Goal: Task Accomplishment & Management: Complete application form

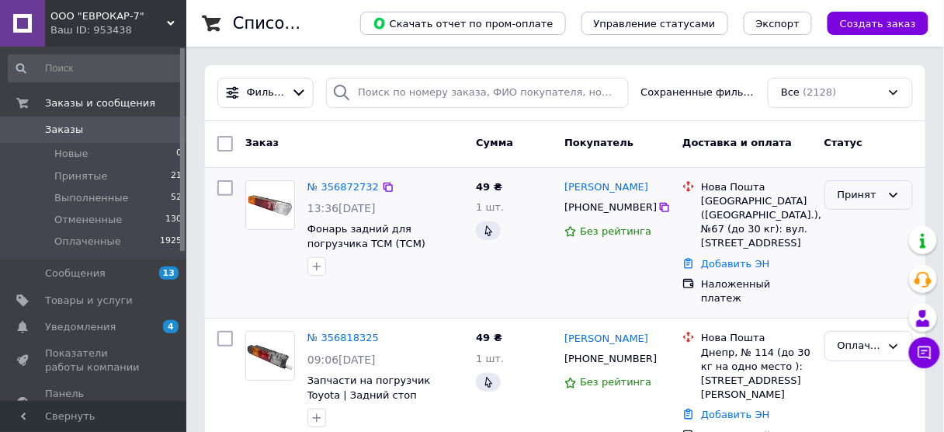
click at [883, 198] on div "Принят" at bounding box center [868, 195] width 88 height 30
click at [867, 228] on li "Выполнен" at bounding box center [868, 227] width 87 height 29
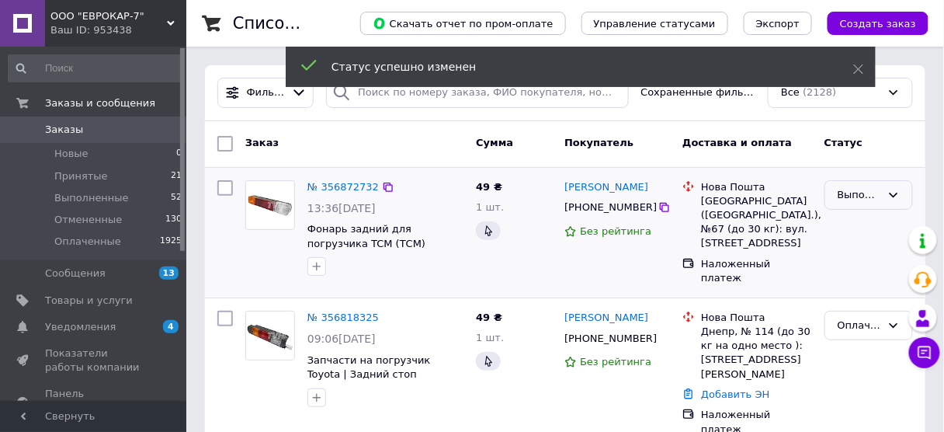
click at [869, 201] on div "Выполнен" at bounding box center [859, 195] width 43 height 16
click at [868, 276] on li "Оплаченный" at bounding box center [868, 291] width 87 height 44
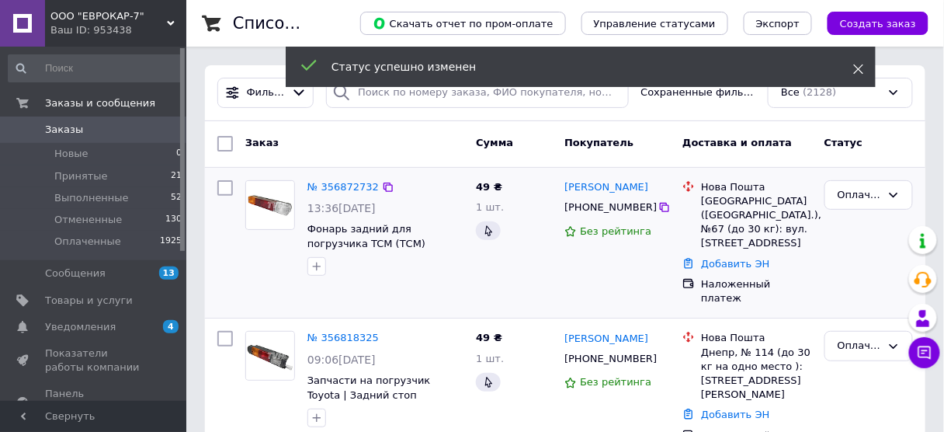
click at [855, 68] on icon at bounding box center [858, 69] width 11 height 11
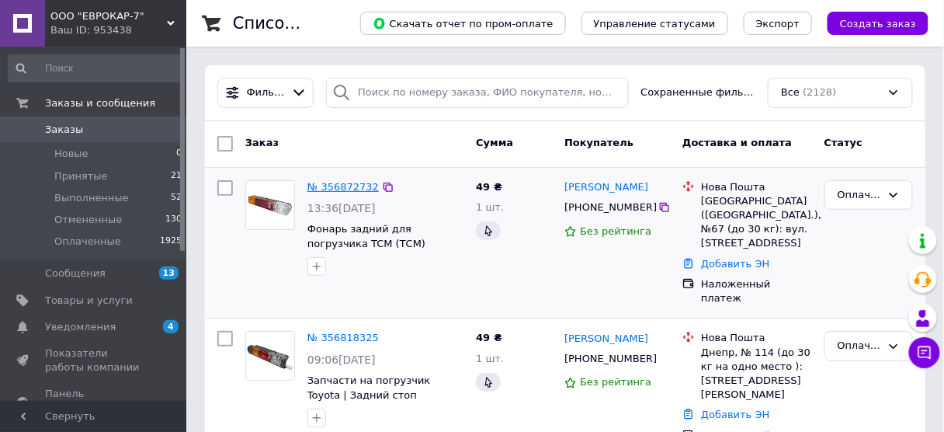
click at [338, 187] on link "№ 356872732" at bounding box center [342, 187] width 71 height 12
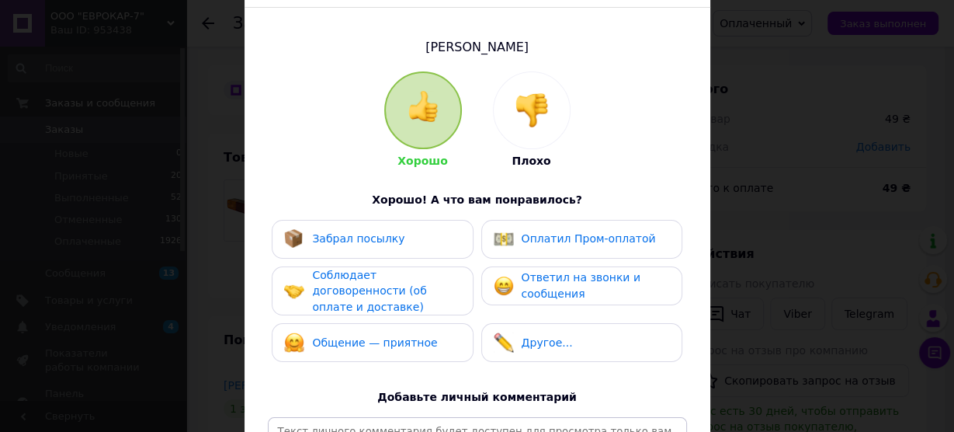
scroll to position [97, 0]
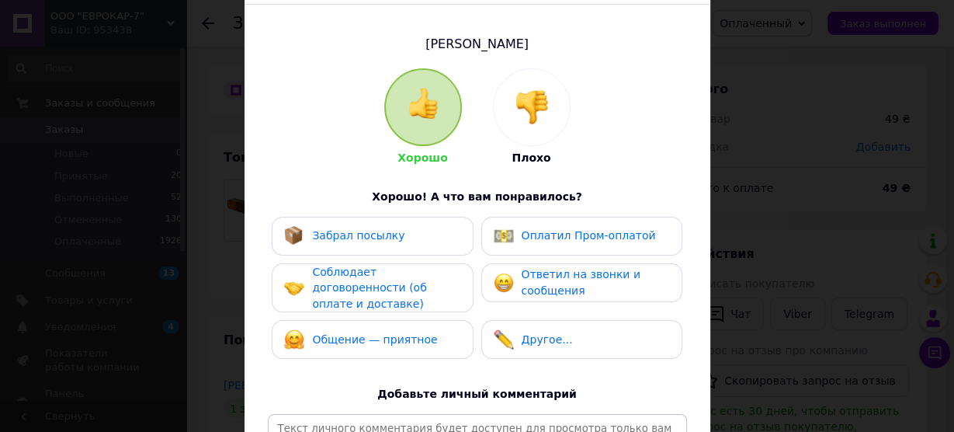
click at [376, 234] on span "Забрал посылку" at bounding box center [358, 235] width 92 height 12
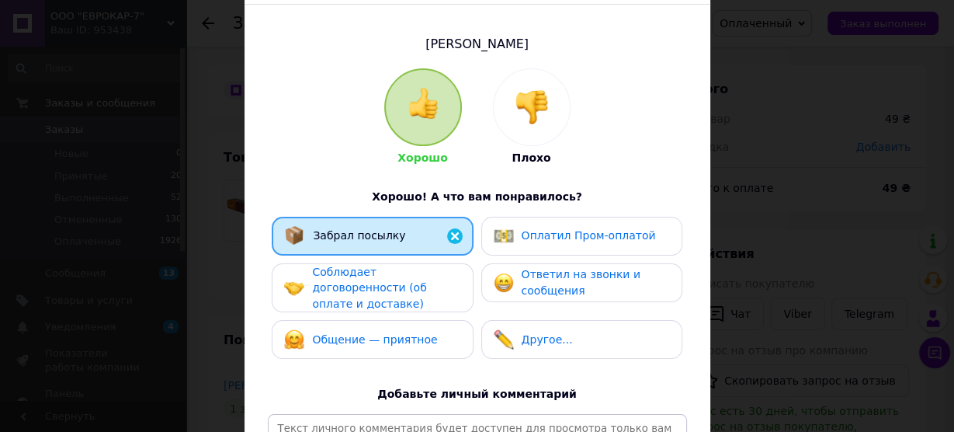
click at [373, 280] on span "Соблюдает договоренности (об оплате и доставке)" at bounding box center [369, 287] width 114 height 44
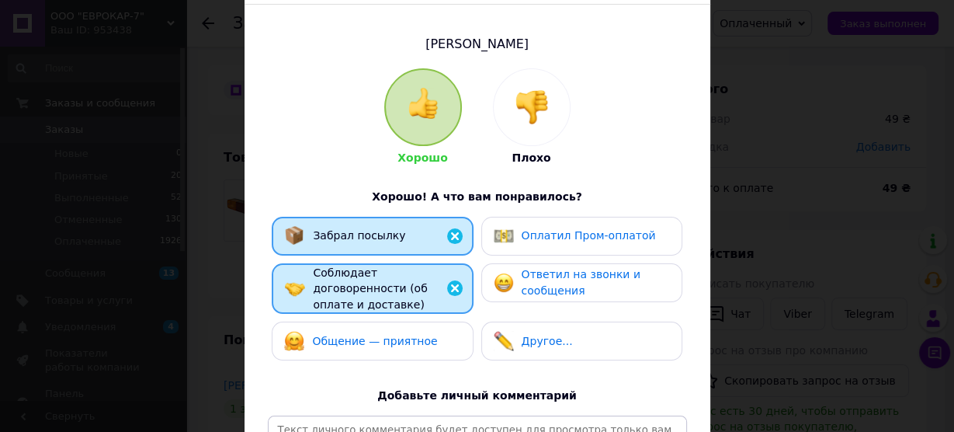
click at [350, 335] on span "Общение — приятное" at bounding box center [374, 341] width 125 height 12
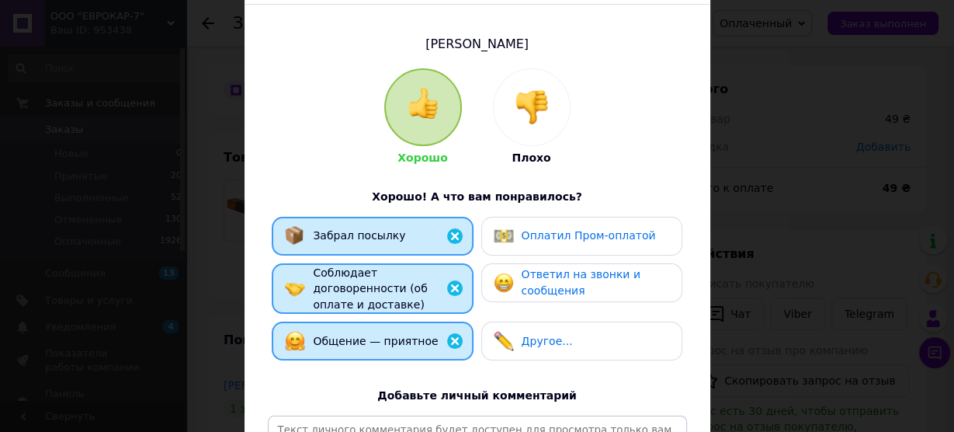
click at [588, 268] on span "Ответил на звонки и сообщения" at bounding box center [581, 282] width 119 height 29
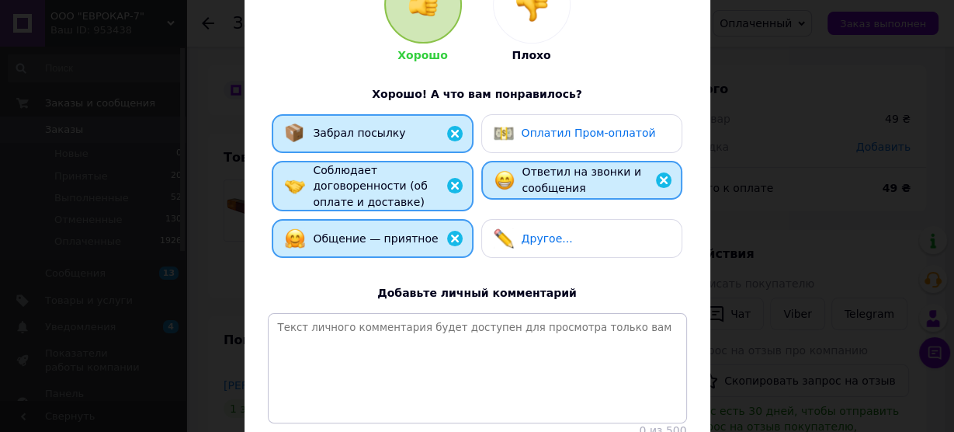
scroll to position [207, 0]
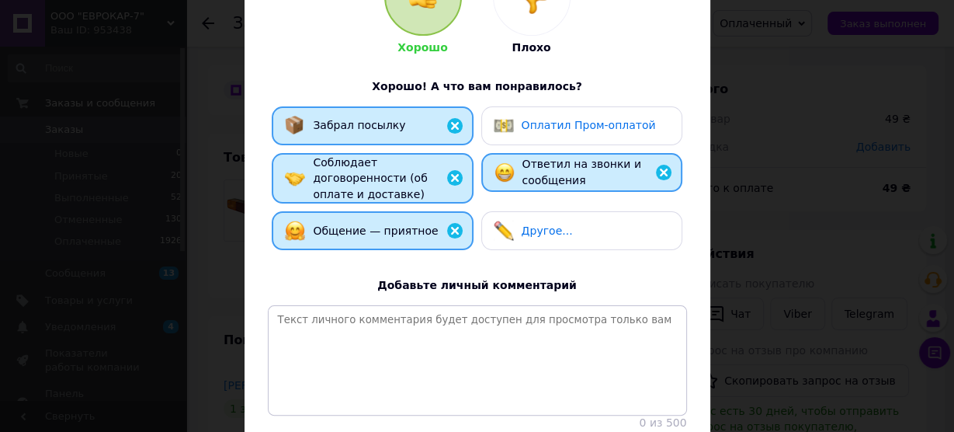
drag, startPoint x: 948, startPoint y: 279, endPoint x: 922, endPoint y: 359, distance: 84.0
click at [950, 356] on div "× Оцените заказ покупателя [PERSON_NAME] Плохо Хорошо! А что вам понравилось? З…" at bounding box center [477, 216] width 954 height 432
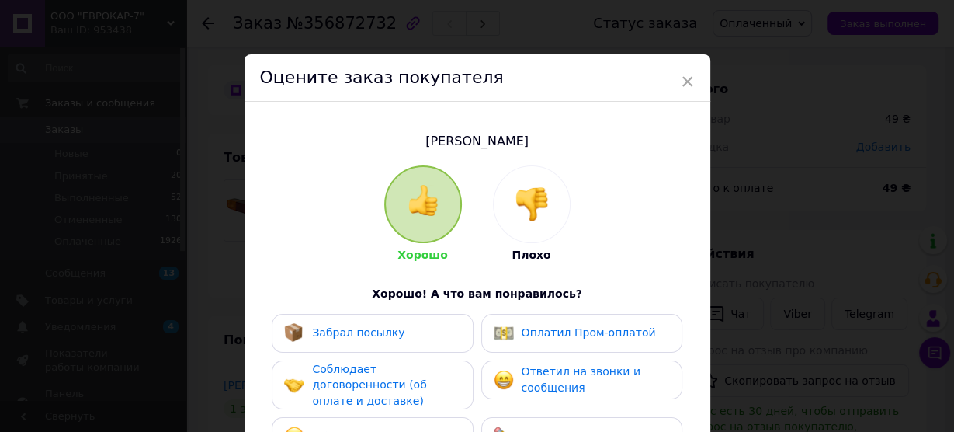
click at [384, 333] on span "Забрал посылку" at bounding box center [358, 332] width 92 height 12
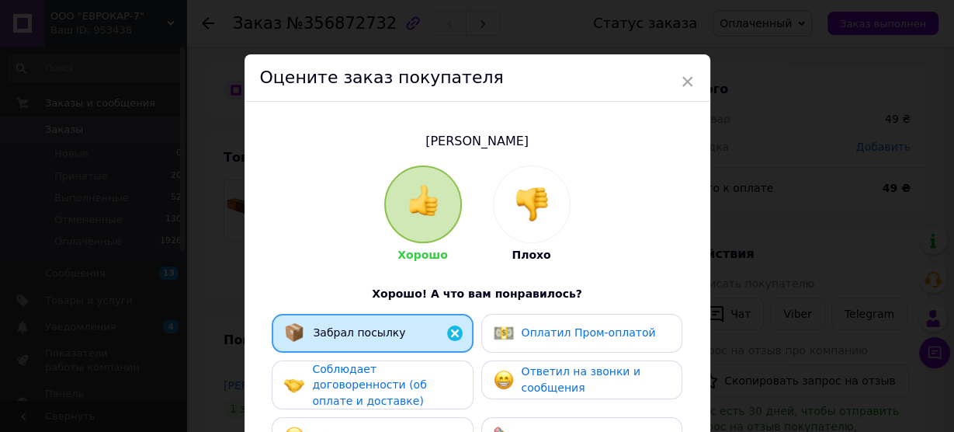
click at [370, 383] on span "Соблюдает договоренности (об оплате и доставке)" at bounding box center [369, 385] width 114 height 44
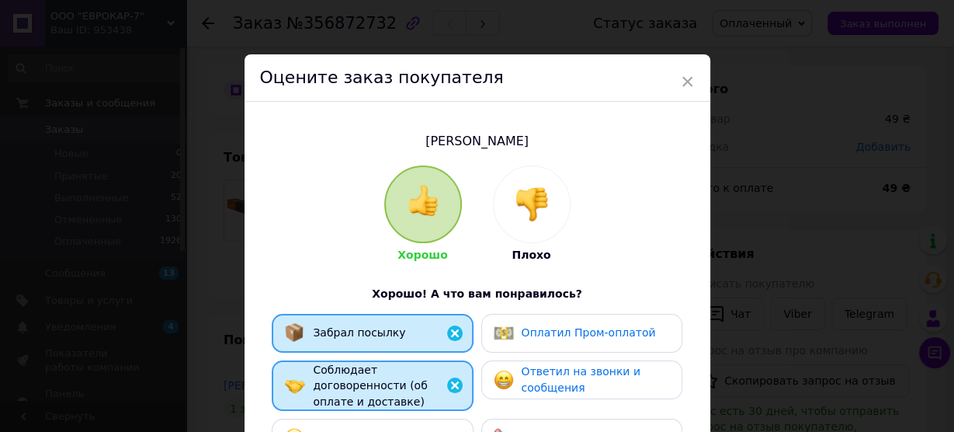
click at [373, 431] on span "Общение — приятное" at bounding box center [374, 438] width 125 height 12
click at [554, 388] on span "Ответил на звонки и сообщения" at bounding box center [581, 379] width 119 height 29
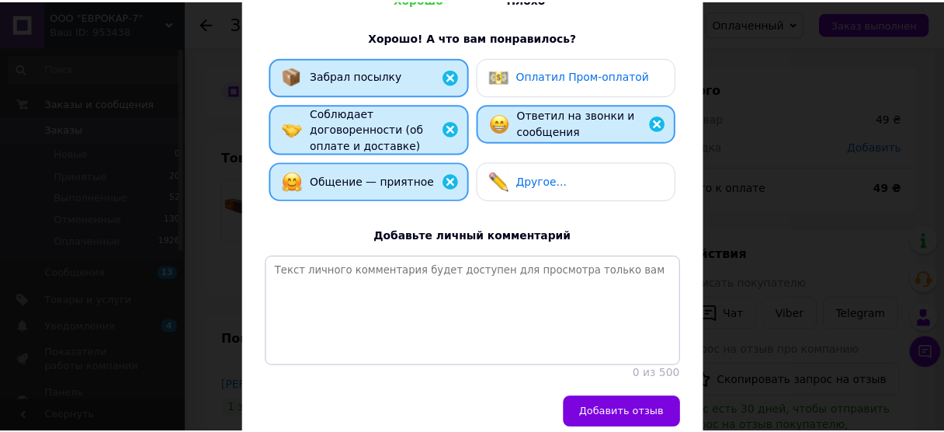
scroll to position [258, 0]
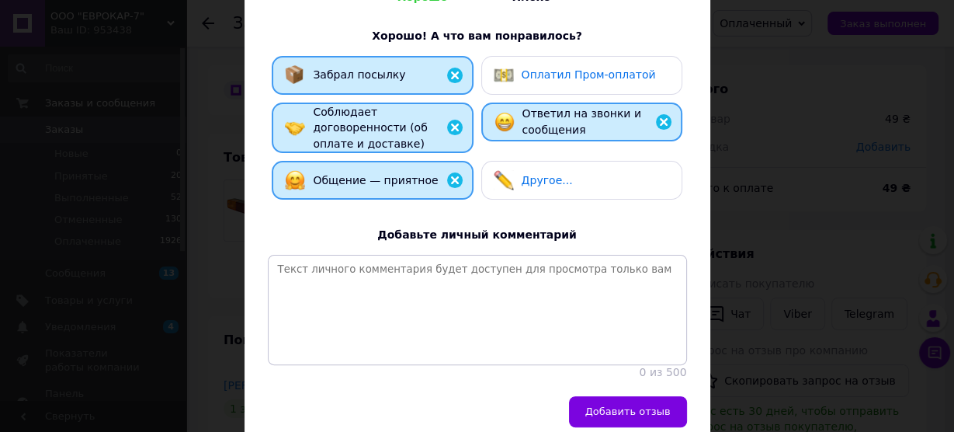
click at [653, 412] on span "Добавить отзыв" at bounding box center [627, 411] width 85 height 12
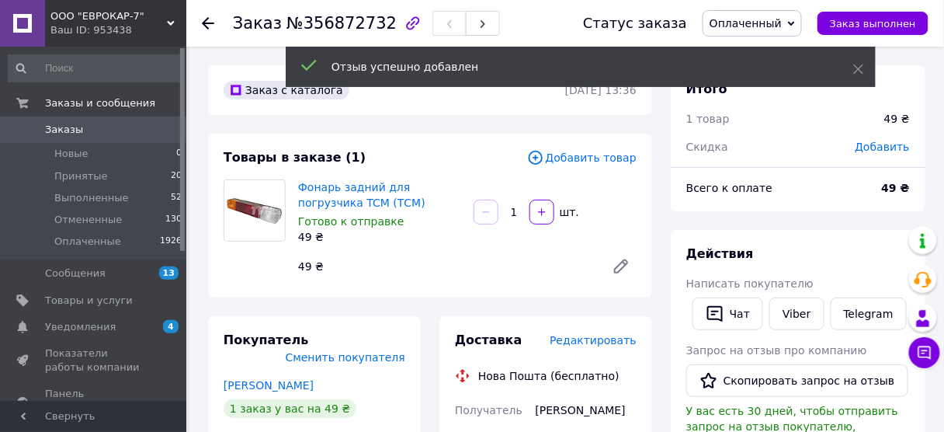
click at [90, 127] on span "Заказы" at bounding box center [94, 130] width 99 height 14
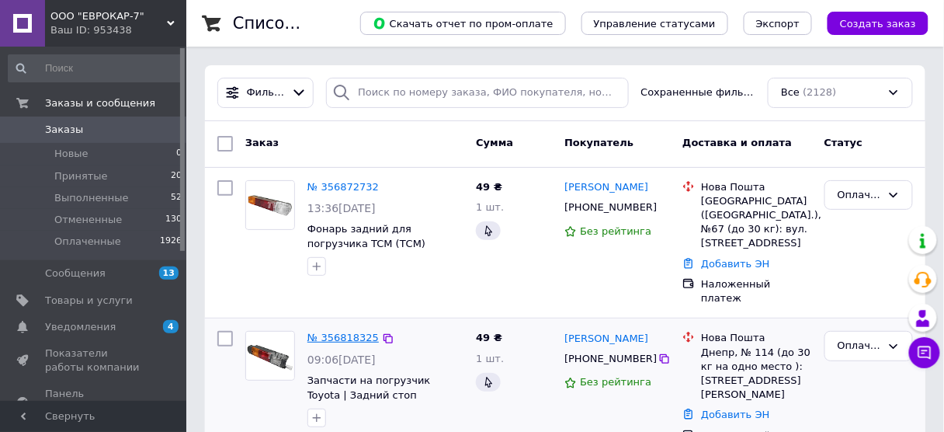
click at [343, 331] on link "№ 356818325" at bounding box center [342, 337] width 71 height 12
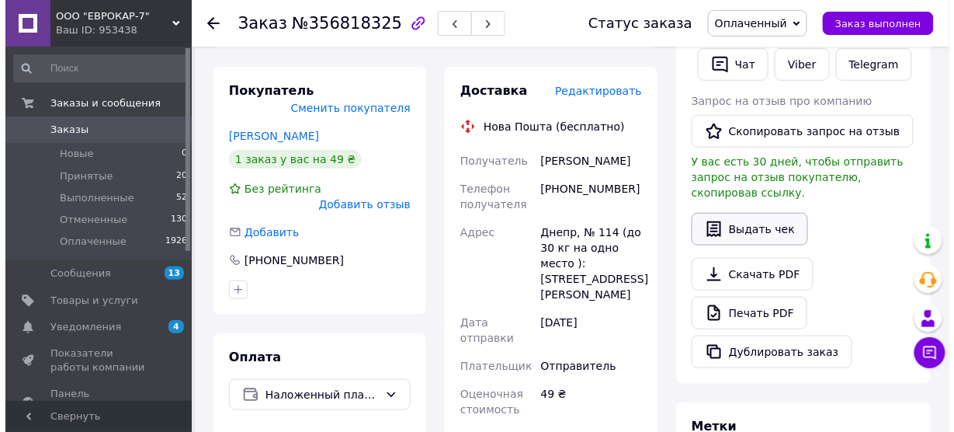
scroll to position [248, 0]
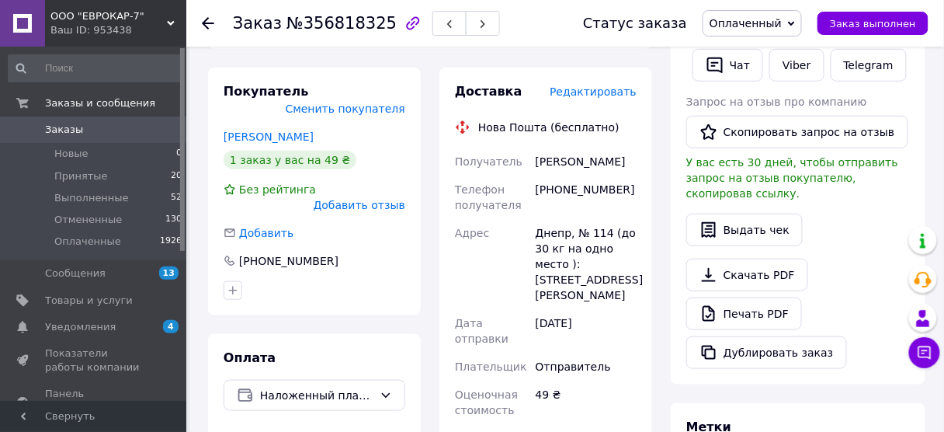
click at [385, 199] on span "Добавить отзыв" at bounding box center [360, 205] width 92 height 12
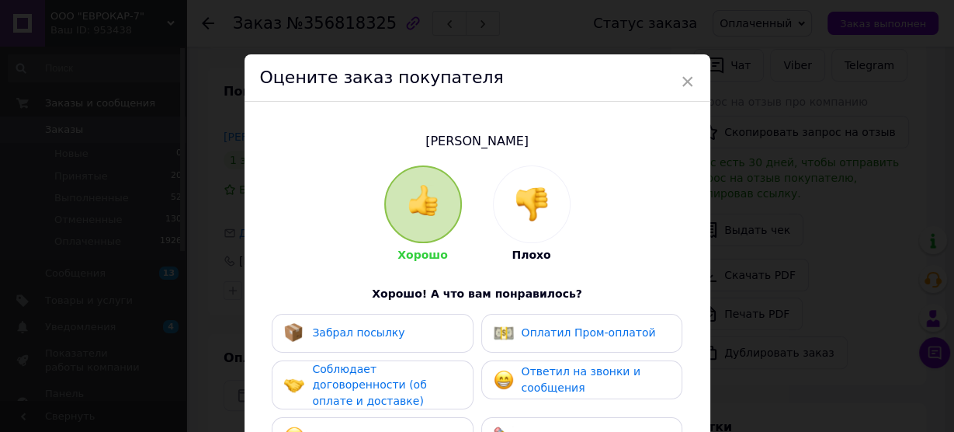
click at [379, 328] on span "Забрал посылку" at bounding box center [358, 332] width 92 height 12
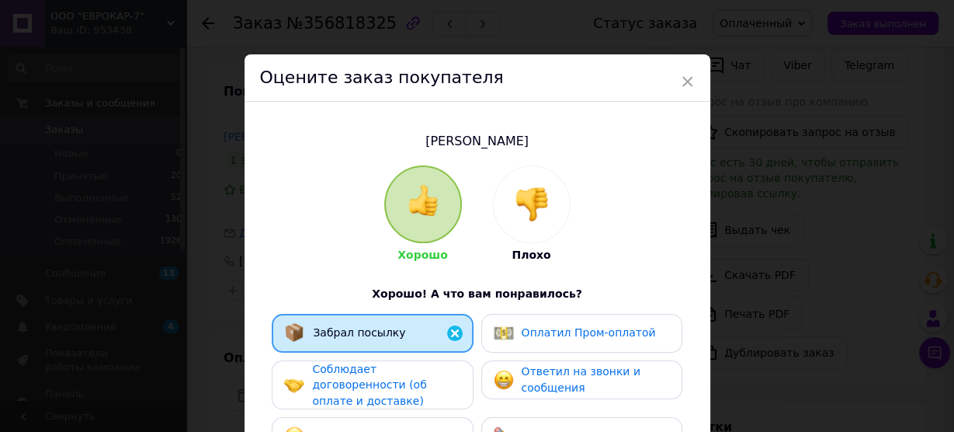
click at [380, 372] on span "Соблюдает договоренности (об оплате и доставке)" at bounding box center [369, 385] width 114 height 44
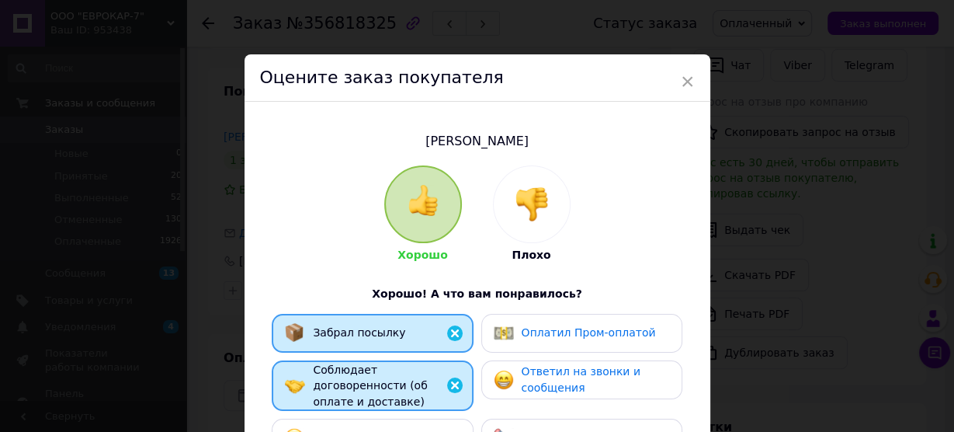
click at [373, 431] on span "Общение — приятное" at bounding box center [374, 438] width 125 height 12
click at [538, 378] on div "Ответил на звонки и сообщения" at bounding box center [595, 379] width 147 height 32
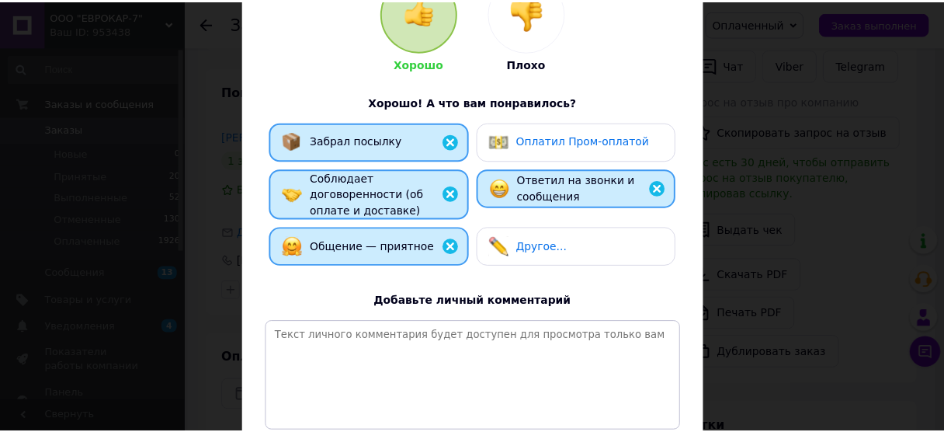
scroll to position [323, 0]
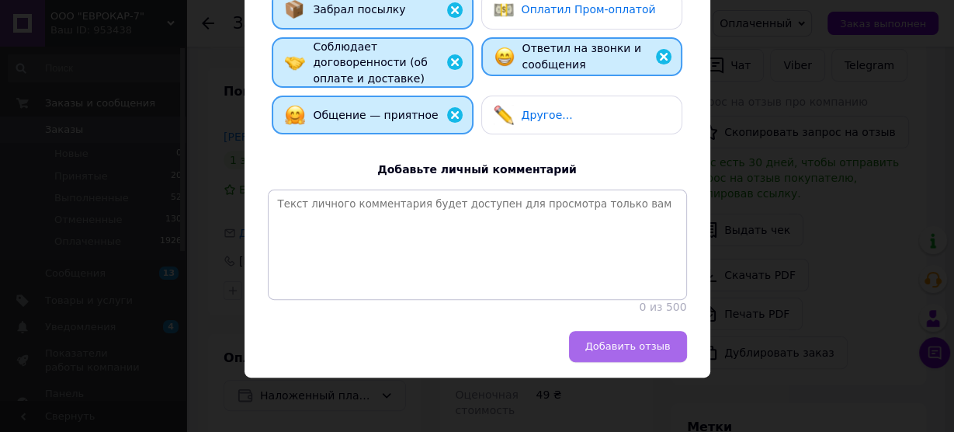
click at [661, 349] on span "Добавить отзыв" at bounding box center [627, 346] width 85 height 12
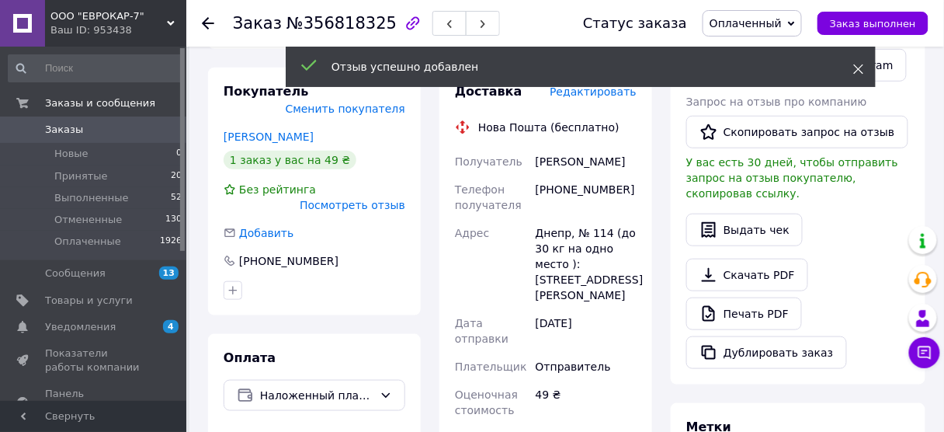
click at [863, 66] on icon at bounding box center [858, 69] width 11 height 11
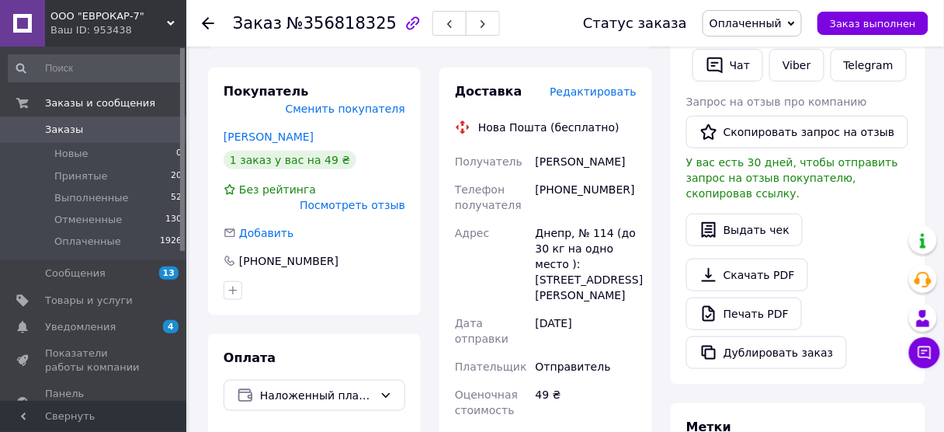
click at [70, 125] on span "Заказы" at bounding box center [64, 130] width 38 height 14
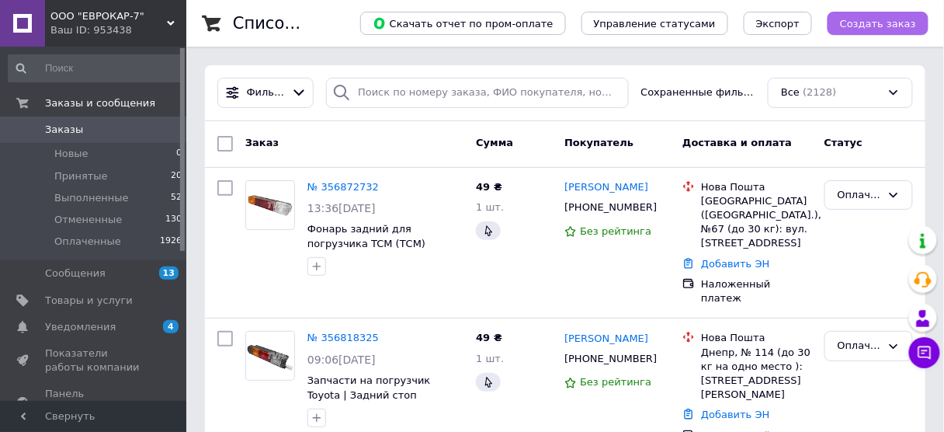
click at [909, 21] on span "Создать заказ" at bounding box center [878, 24] width 76 height 12
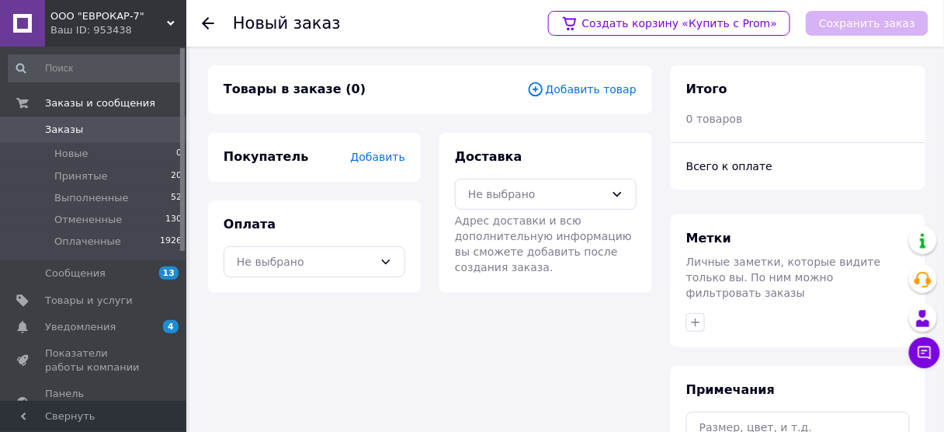
click at [610, 84] on span "Добавить товар" at bounding box center [581, 89] width 109 height 17
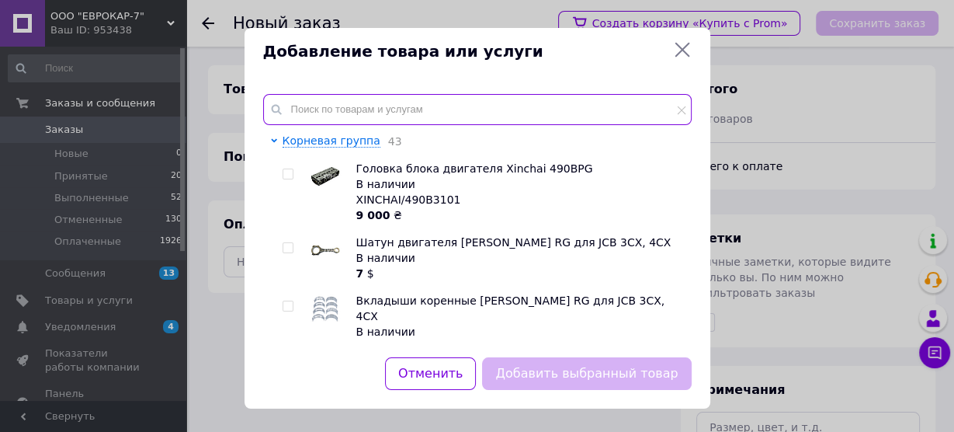
click at [387, 114] on input "text" at bounding box center [477, 109] width 429 height 31
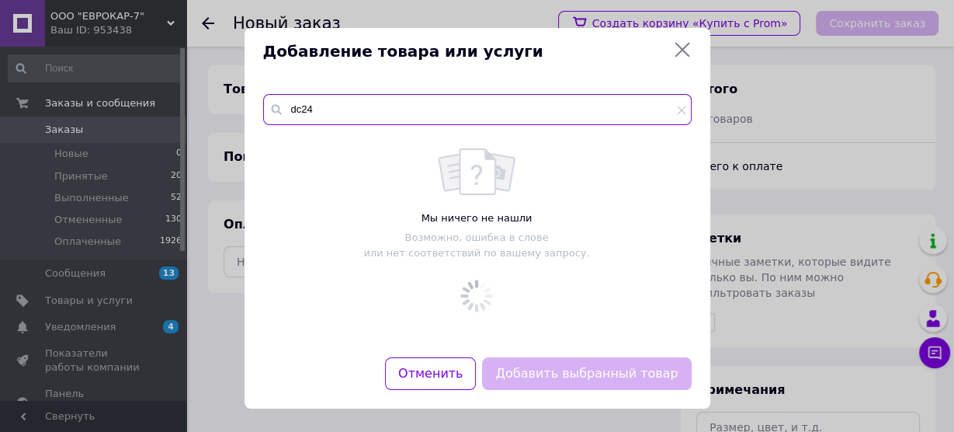
type input "dc24"
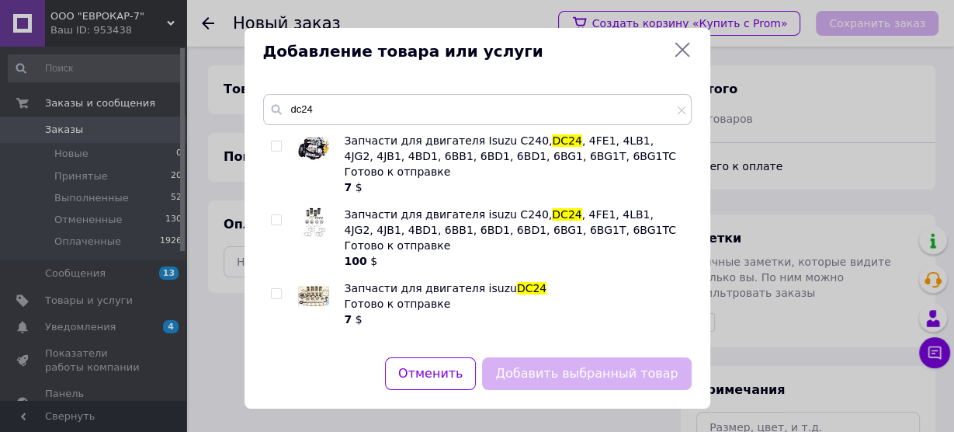
click at [277, 296] on input "checkbox" at bounding box center [276, 294] width 10 height 10
checkbox input "true"
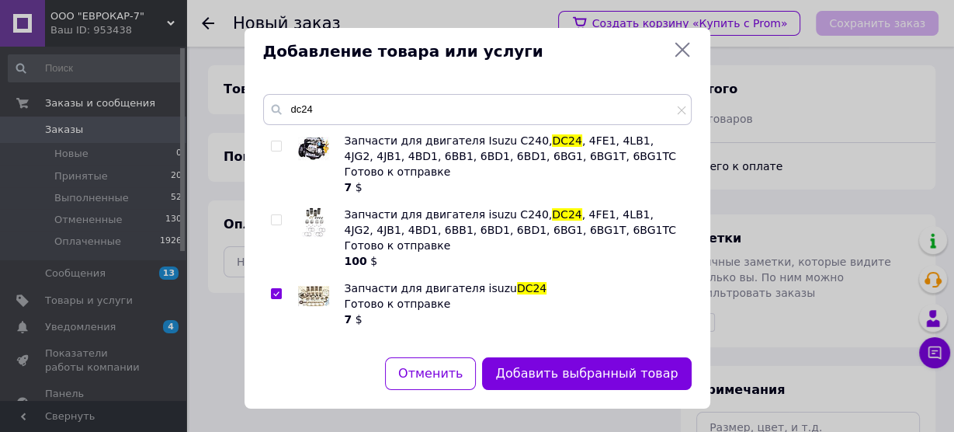
click at [628, 366] on button "Добавить выбранный товар" at bounding box center [586, 373] width 209 height 33
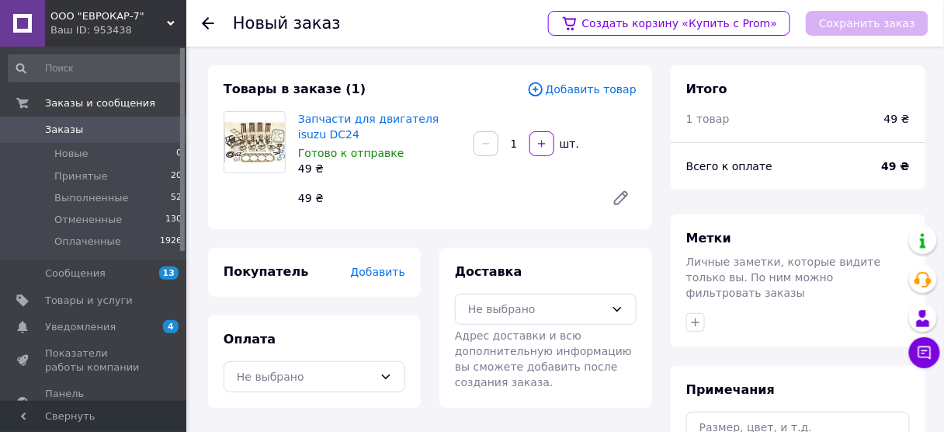
click at [64, 128] on span "Заказы" at bounding box center [64, 130] width 38 height 14
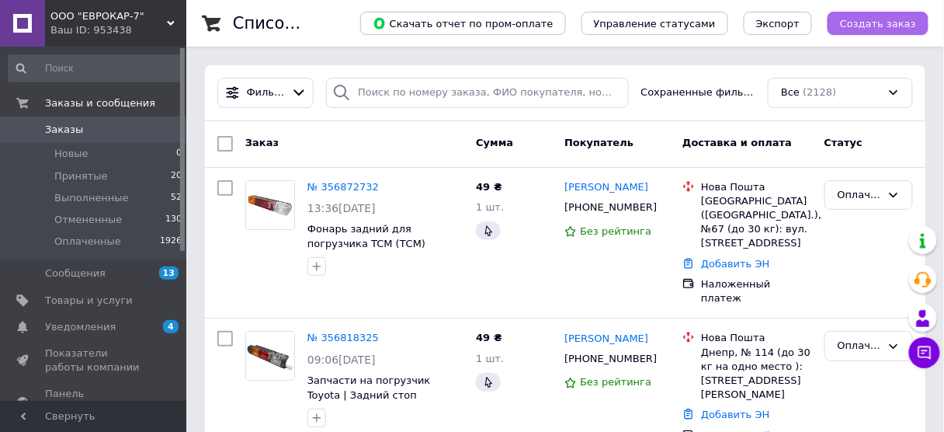
click at [881, 16] on button "Создать заказ" at bounding box center [878, 23] width 101 height 23
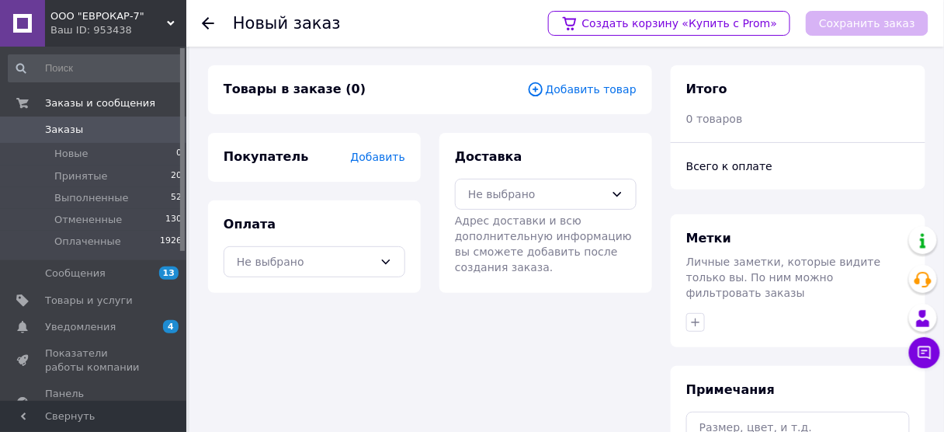
click at [618, 89] on span "Добавить товар" at bounding box center [581, 89] width 109 height 17
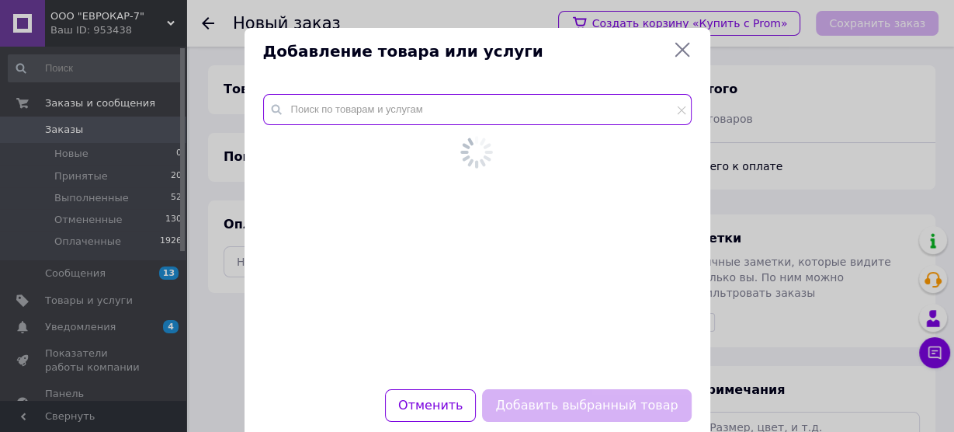
click at [419, 104] on input "text" at bounding box center [477, 109] width 429 height 31
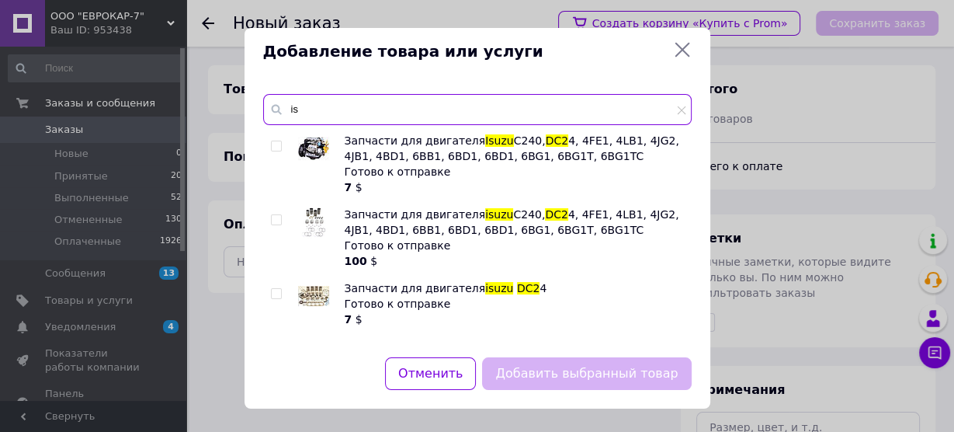
type input "i"
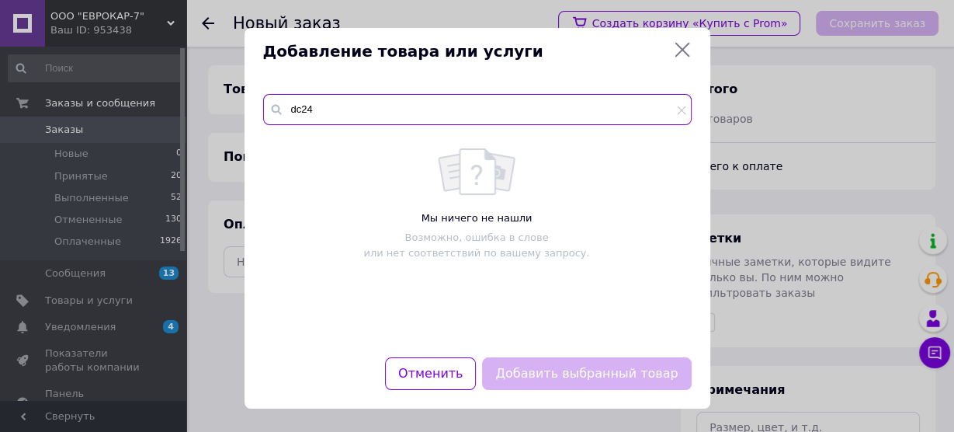
type input "dc24"
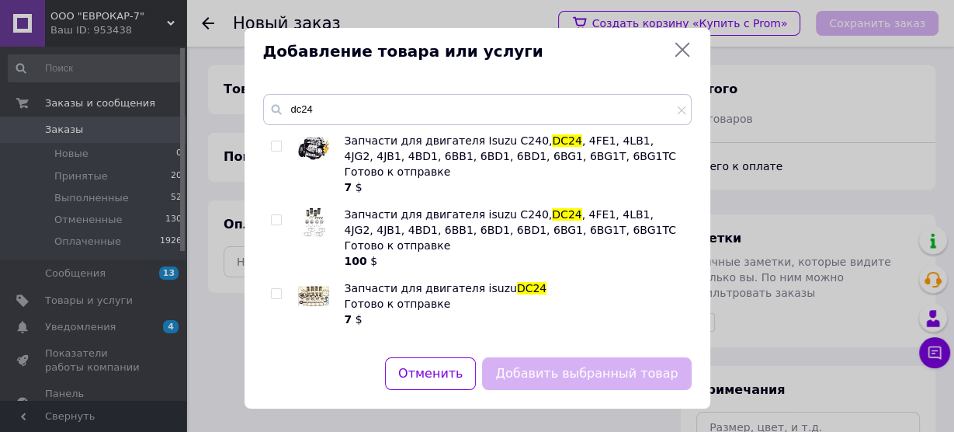
click at [277, 295] on input "checkbox" at bounding box center [276, 294] width 10 height 10
checkbox input "true"
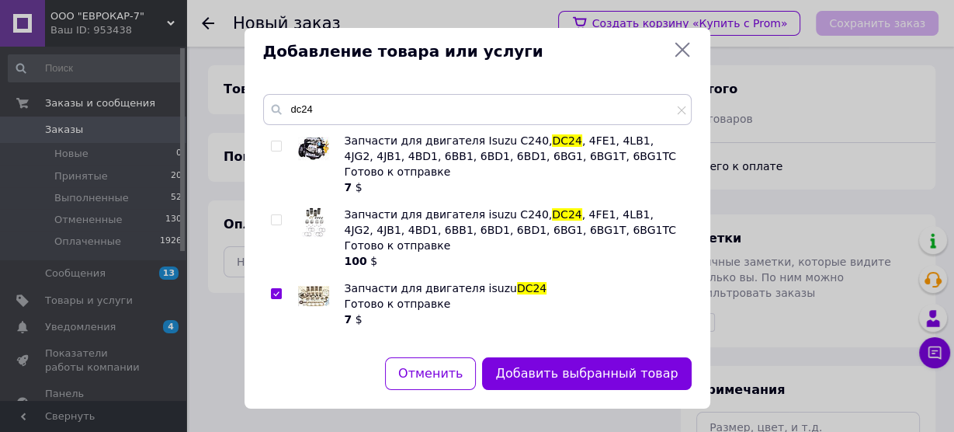
click at [682, 48] on icon at bounding box center [682, 49] width 19 height 19
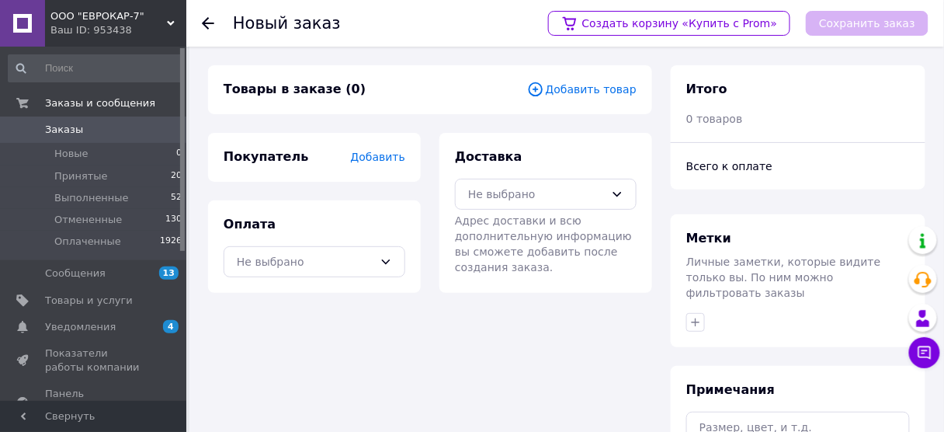
click at [75, 132] on span "Заказы" at bounding box center [64, 130] width 38 height 14
